Goal: Task Accomplishment & Management: Complete application form

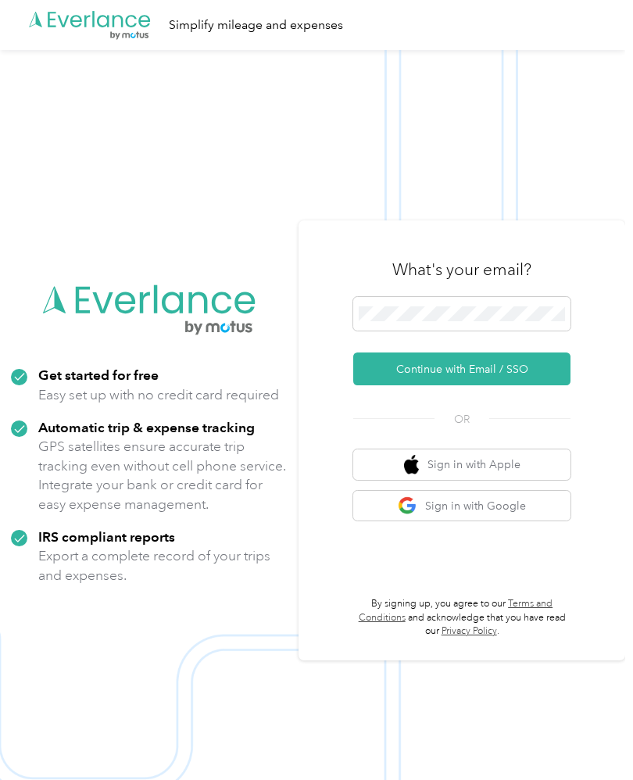
click at [539, 385] on button "Continue with Email / SSO" at bounding box center [461, 369] width 217 height 33
click at [387, 385] on button "Continue with Email / SSO" at bounding box center [461, 369] width 217 height 33
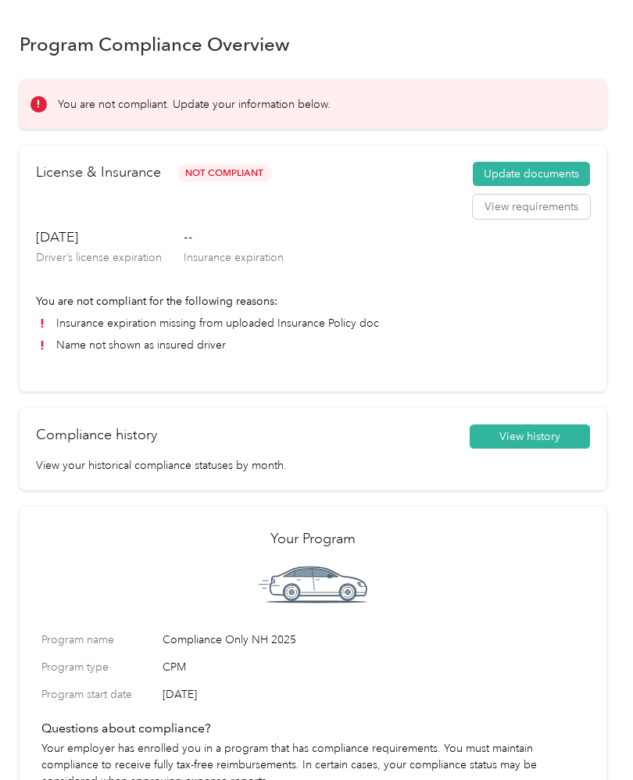
click at [521, 176] on button "Update documents" at bounding box center [531, 174] width 117 height 25
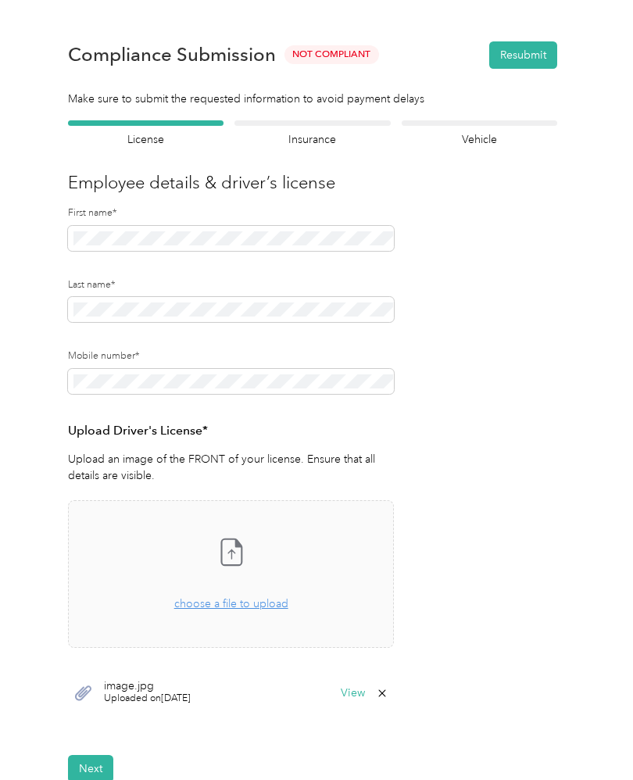
click at [579, 426] on div "Employee details & driver’s license License Insurance declaration Insurance Veh…" at bounding box center [313, 451] width 587 height 662
click at [243, 608] on span "choose a file to upload" at bounding box center [231, 603] width 114 height 13
click at [192, 609] on span "choose a file to upload" at bounding box center [231, 603] width 114 height 13
click at [198, 597] on span "choose a file to upload" at bounding box center [231, 603] width 114 height 13
click at [388, 740] on icon at bounding box center [382, 740] width 13 height 13
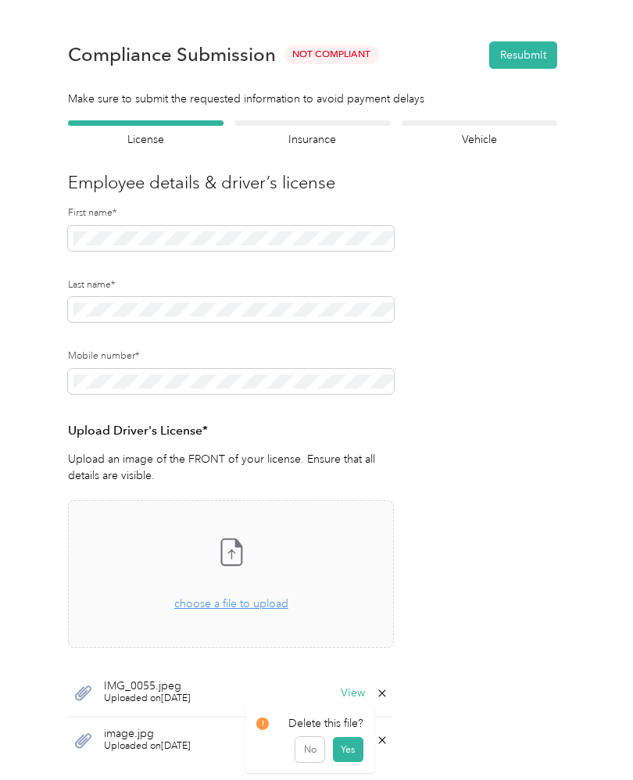
click at [315, 743] on button "No" at bounding box center [310, 749] width 29 height 25
click at [400, 734] on form "Employee details & driver’s license License Insurance declaration Insurance Veh…" at bounding box center [312, 474] width 489 height 709
click at [384, 737] on icon at bounding box center [382, 740] width 13 height 13
click at [353, 749] on button "Yes" at bounding box center [348, 749] width 30 height 25
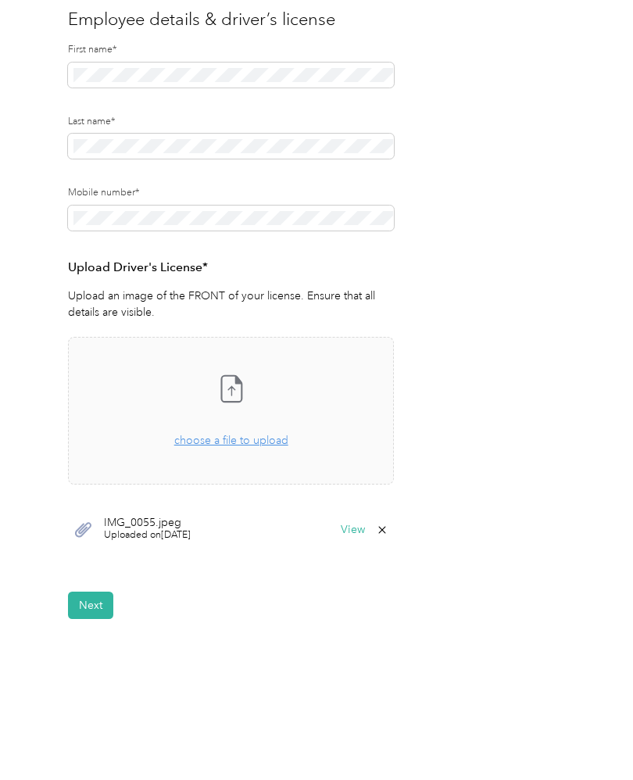
scroll to position [163, 0]
click at [149, 524] on span "IMG_0055.jpeg" at bounding box center [147, 523] width 87 height 11
click at [156, 530] on span "Uploaded on 9/29/2025" at bounding box center [147, 536] width 87 height 14
click at [88, 530] on icon at bounding box center [83, 530] width 20 height 20
click at [88, 525] on icon at bounding box center [83, 530] width 16 height 15
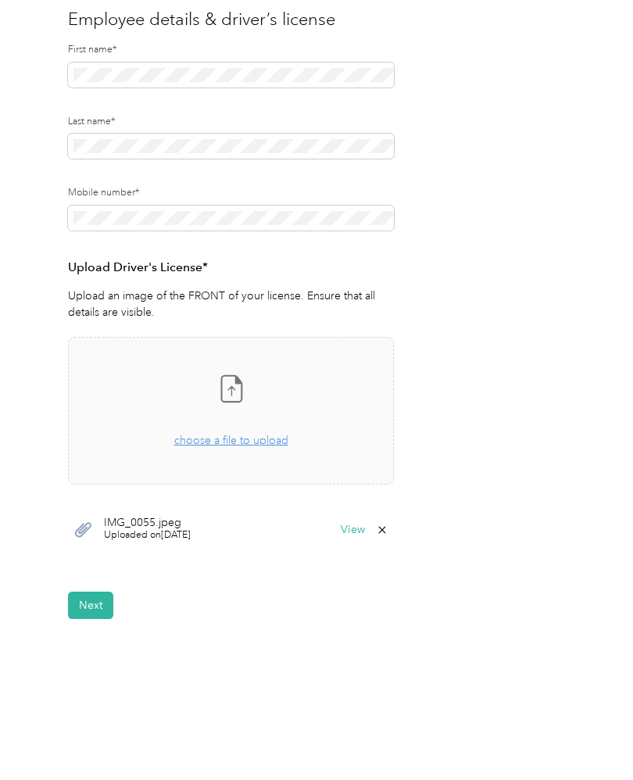
click at [363, 530] on button "View" at bounding box center [353, 530] width 24 height 11
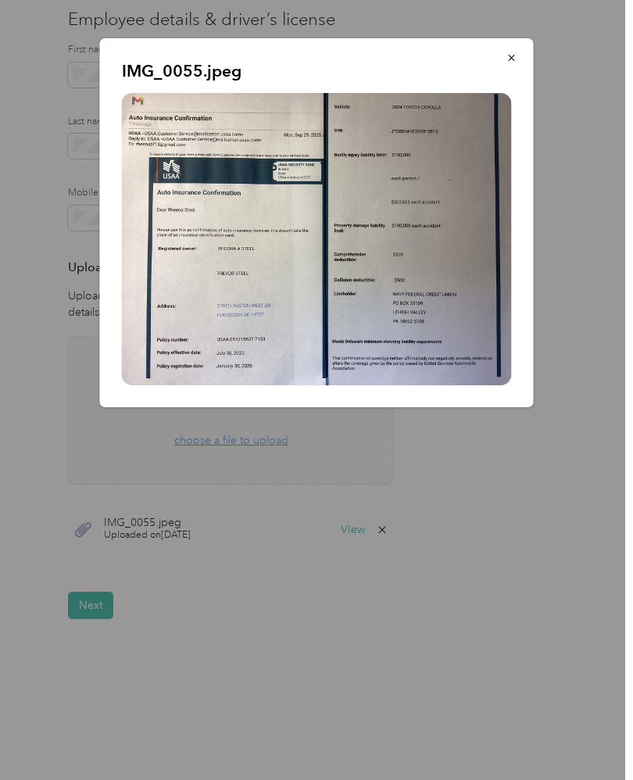
click at [518, 60] on button "button" at bounding box center [512, 57] width 33 height 27
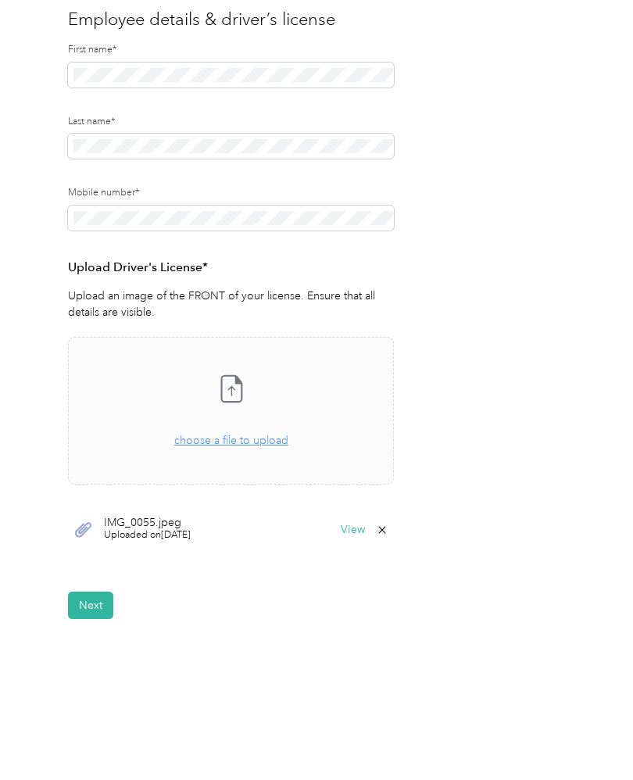
click at [389, 528] on icon at bounding box center [382, 530] width 13 height 13
click at [357, 532] on button "Yes" at bounding box center [348, 539] width 30 height 25
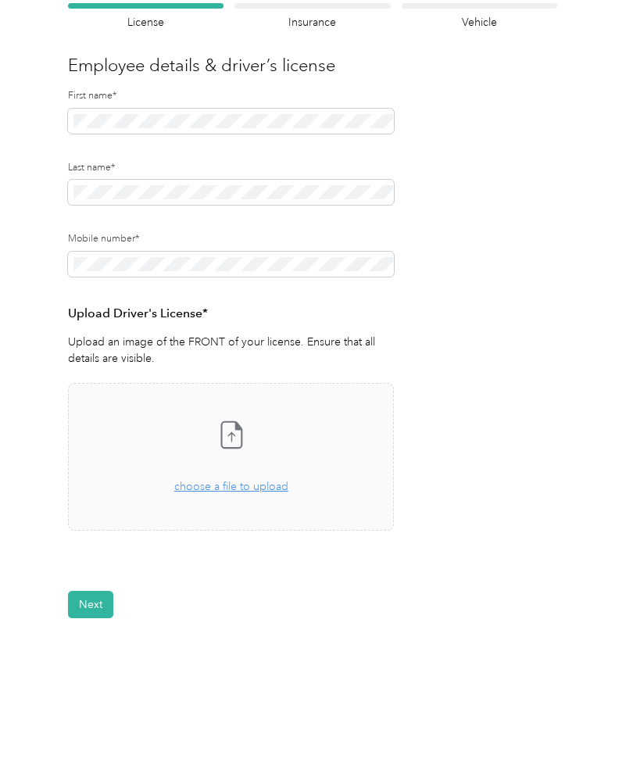
click at [263, 486] on span "choose a file to upload" at bounding box center [231, 486] width 114 height 13
click at [217, 493] on div "Drag and drop your file here, or choose a file to upload" at bounding box center [231, 478] width 114 height 34
click at [179, 489] on span "choose a file to upload" at bounding box center [231, 486] width 114 height 13
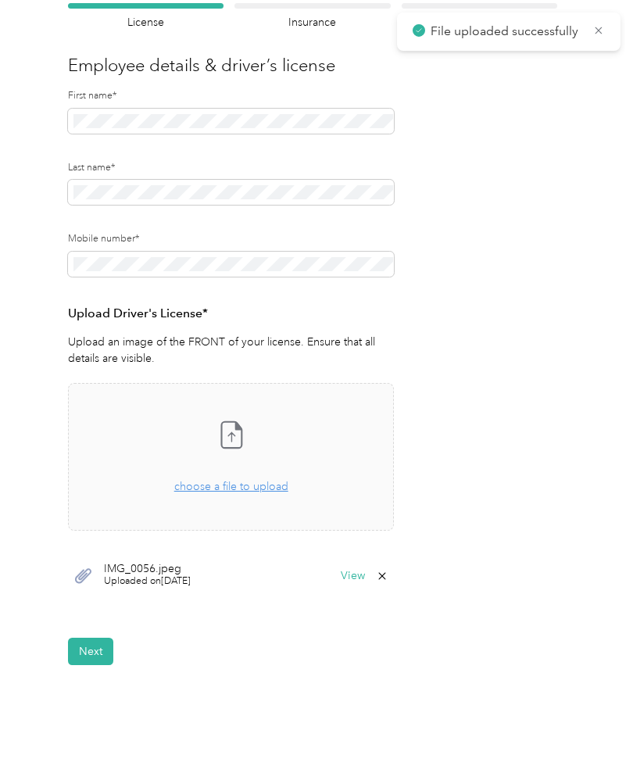
click at [88, 661] on button "Next" at bounding box center [90, 651] width 45 height 27
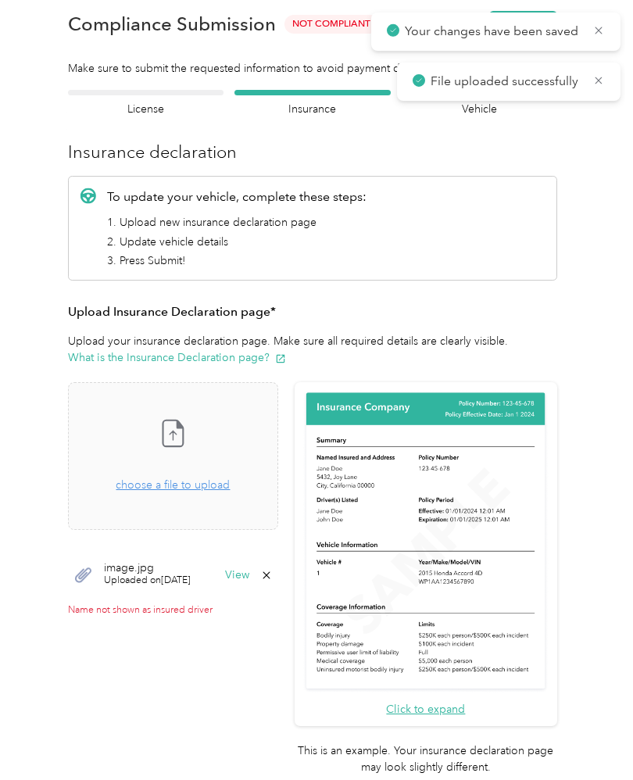
scroll to position [19, 0]
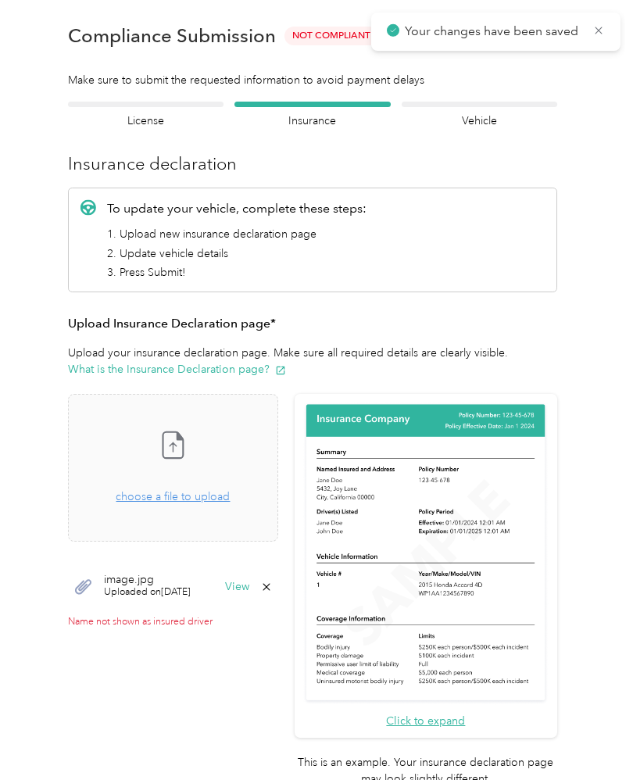
click at [230, 502] on span "choose a file to upload" at bounding box center [173, 496] width 114 height 13
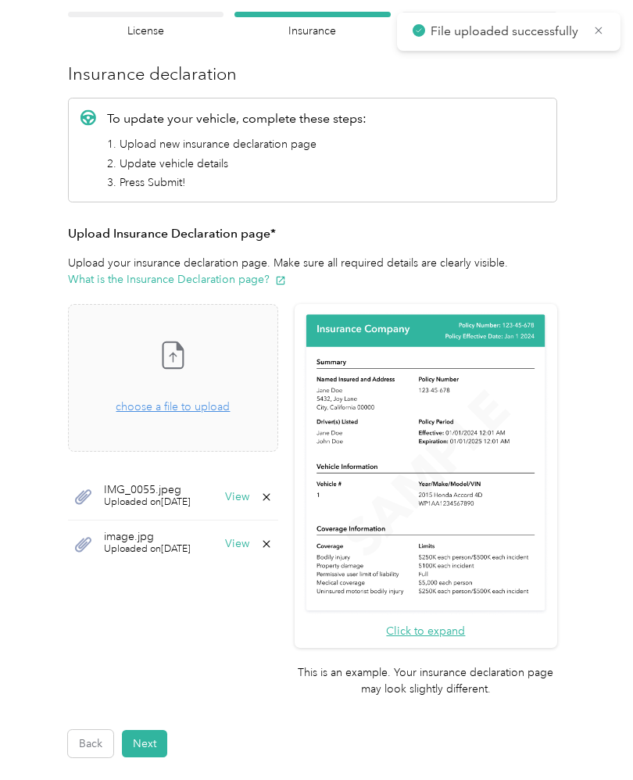
scroll to position [116, 0]
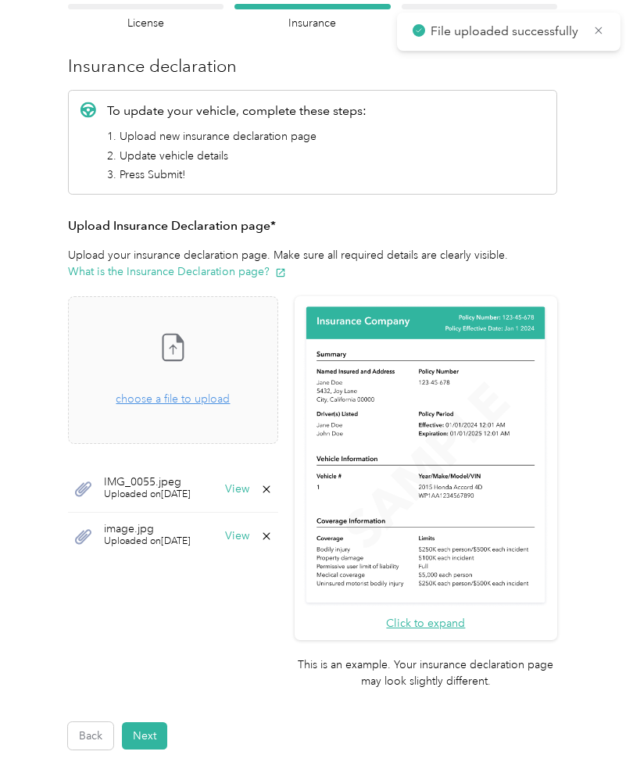
click at [149, 722] on button "Next" at bounding box center [144, 735] width 45 height 27
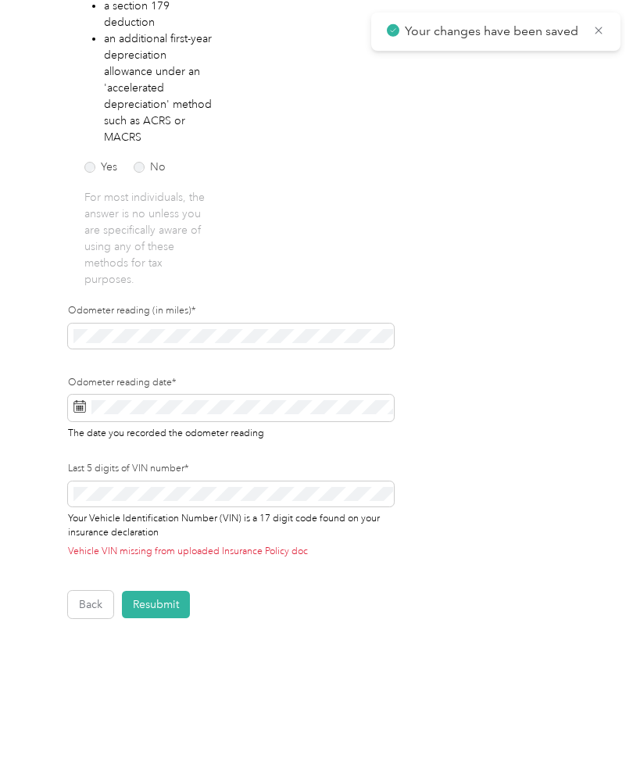
scroll to position [383, 0]
click at [159, 604] on button "Resubmit" at bounding box center [156, 605] width 68 height 27
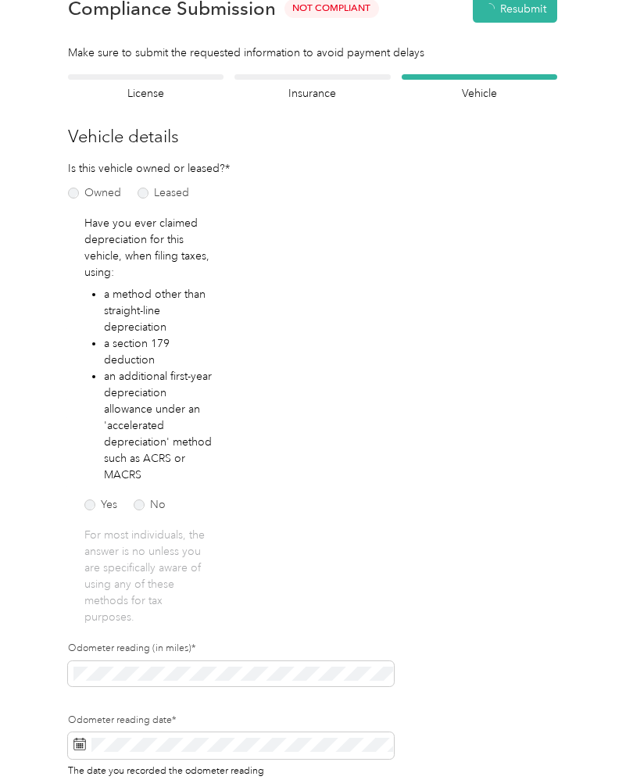
scroll to position [19, 0]
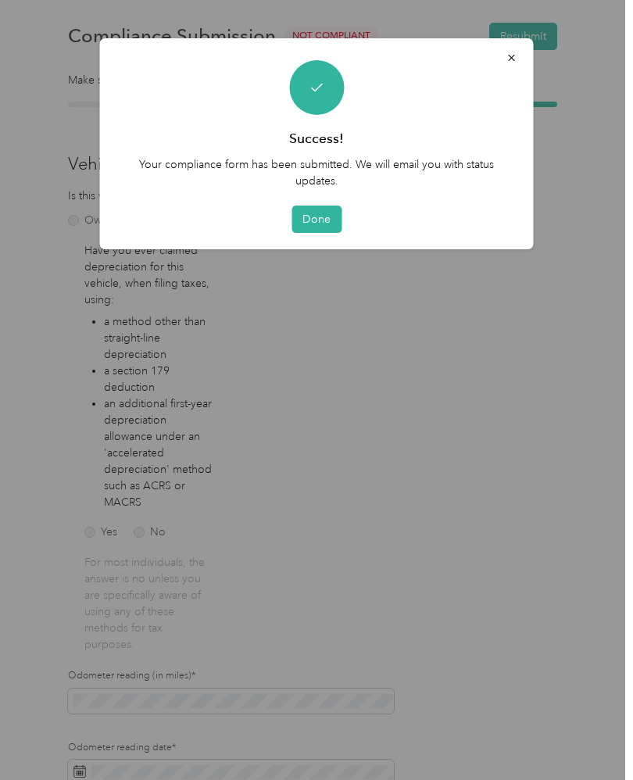
click at [323, 214] on button "Done" at bounding box center [317, 219] width 50 height 27
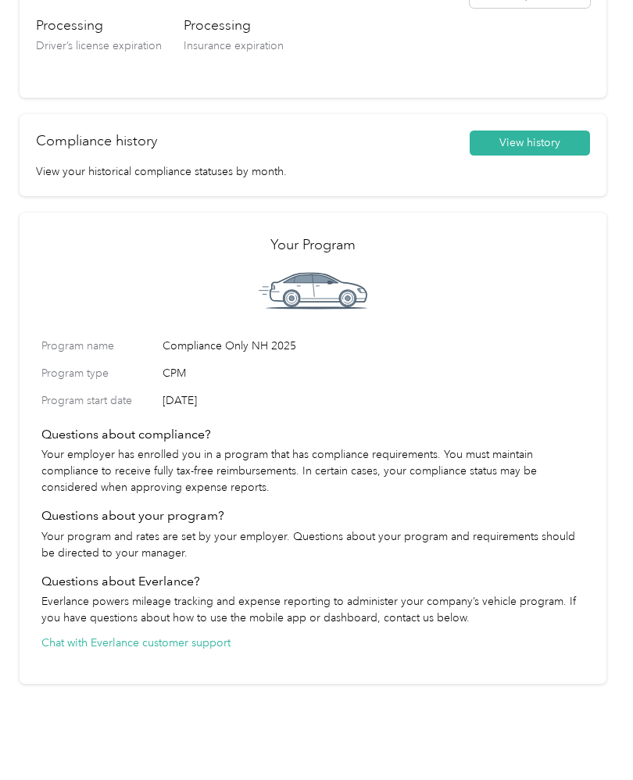
scroll to position [352, 0]
